Goal: Find contact information: Find contact information

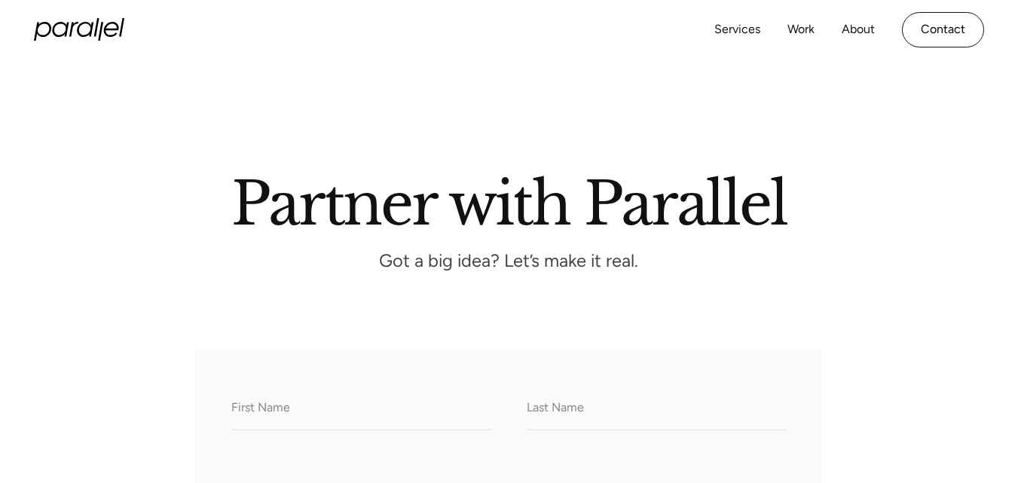
click at [887, 282] on div "Partner with Parallel Got a big idea? Let’s make it real." at bounding box center [508, 232] width 949 height 115
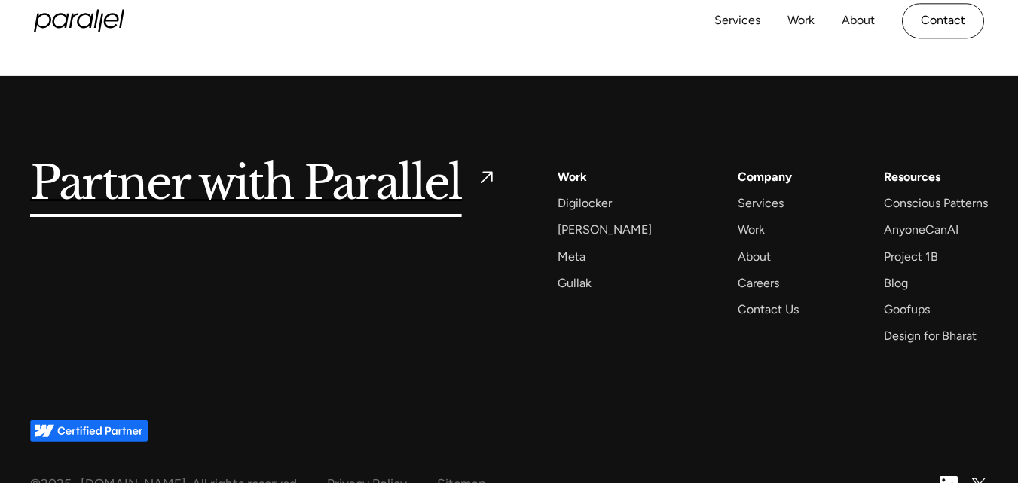
scroll to position [2128, 0]
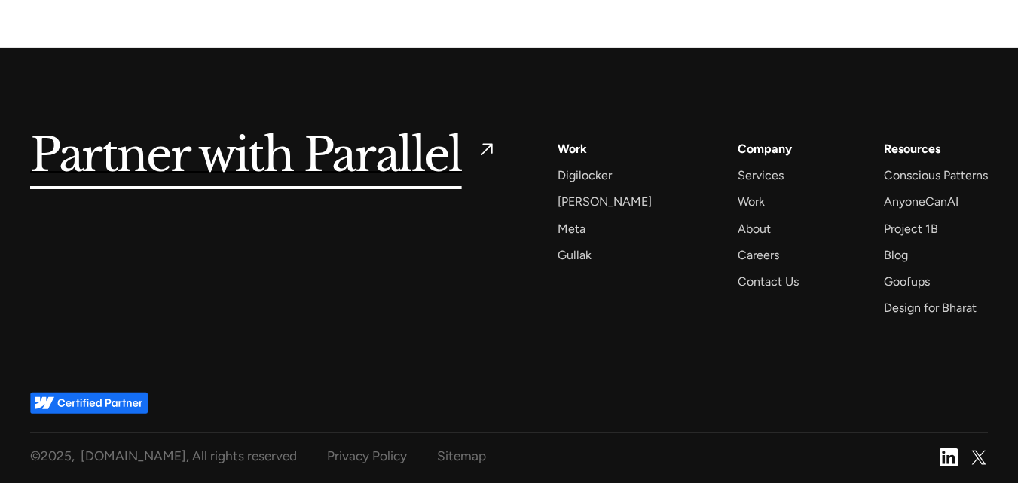
click at [434, 328] on div "Partner with Parallel Services AI Design Sprint Design Sprint UX Design ProdUX …" at bounding box center [508, 219] width 957 height 342
click at [764, 288] on div "Contact Us" at bounding box center [767, 281] width 61 height 20
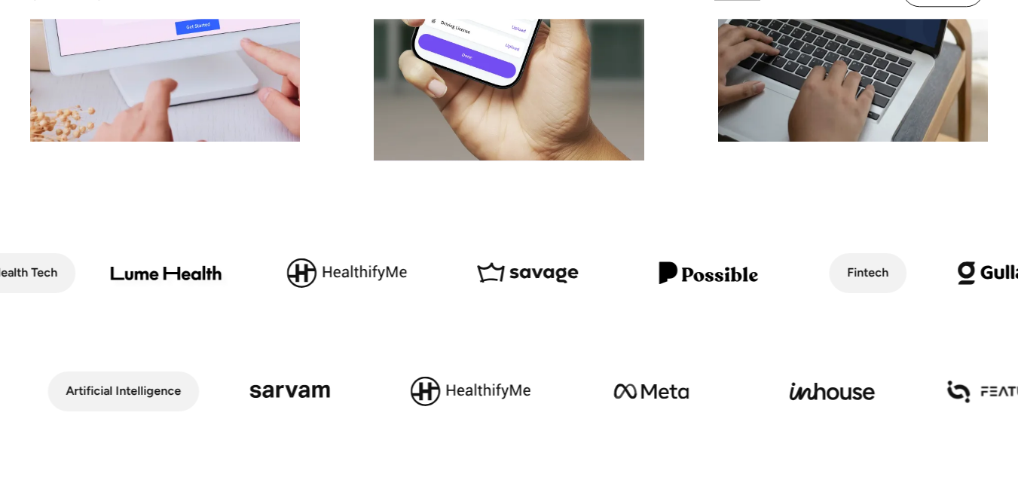
scroll to position [603, 0]
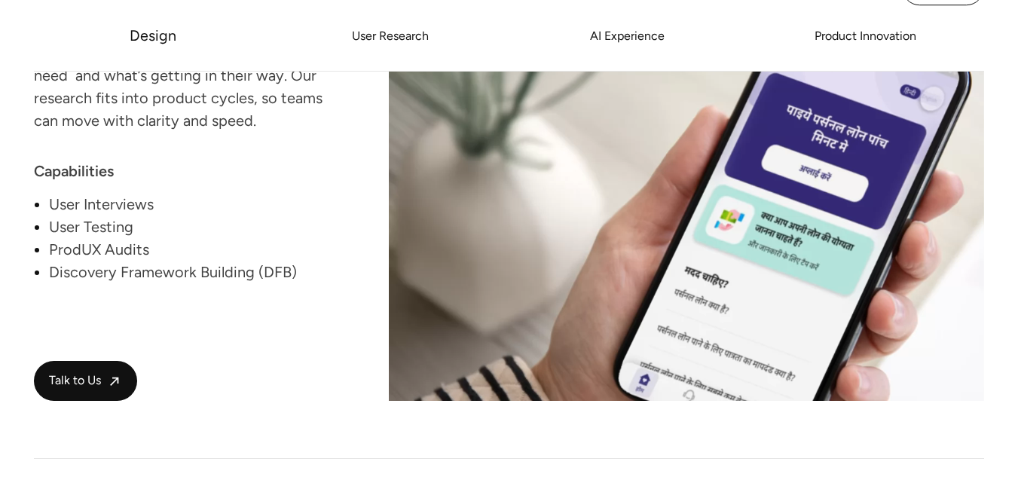
scroll to position [0, 0]
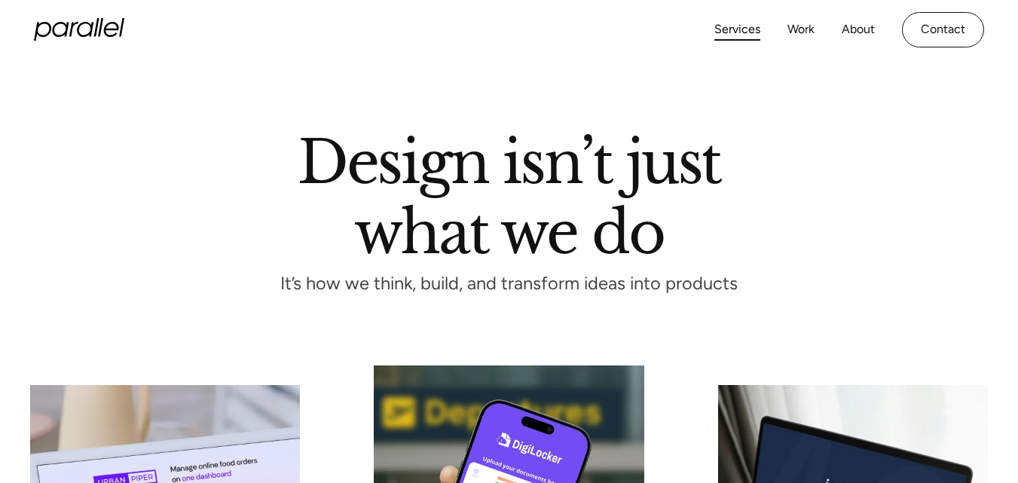
click at [80, 26] on icon "home" at bounding box center [86, 29] width 17 height 15
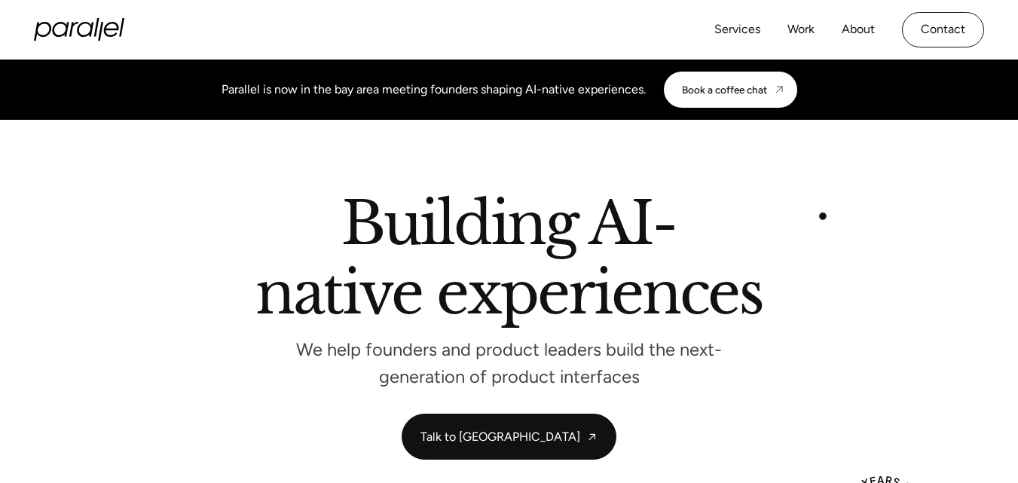
click at [822, 216] on h2 "Building AI-native experiences" at bounding box center [509, 261] width 828 height 133
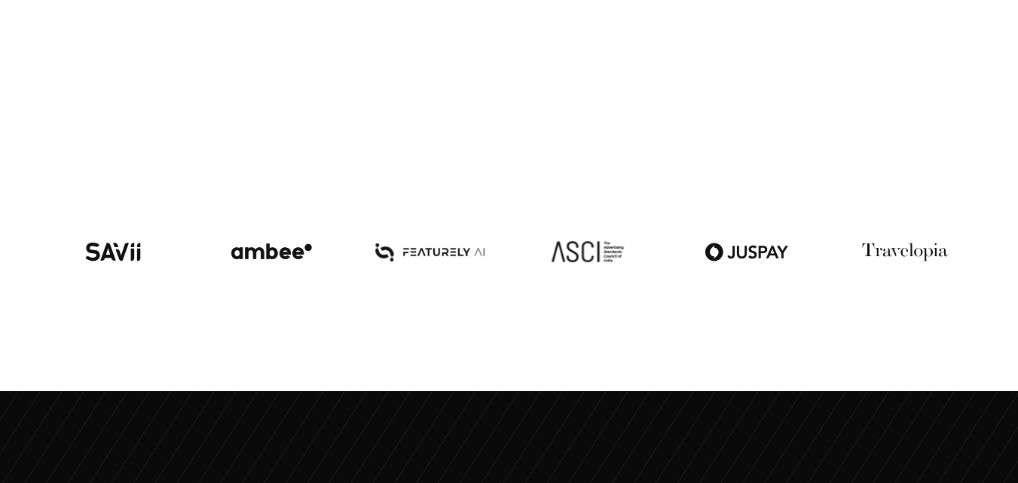
scroll to position [1266, 0]
